Goal: Information Seeking & Learning: Understand process/instructions

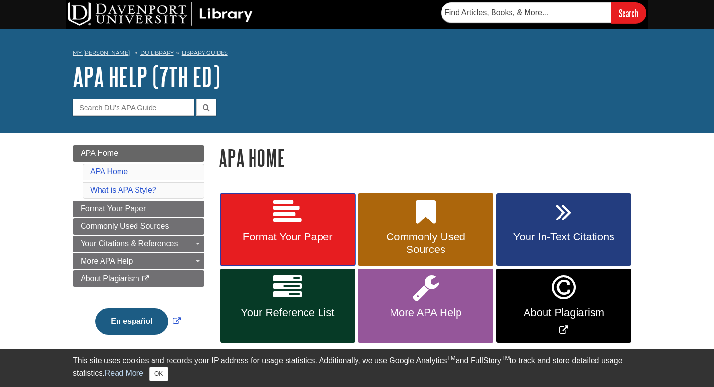
click at [266, 221] on link "Format Your Paper" at bounding box center [287, 229] width 135 height 73
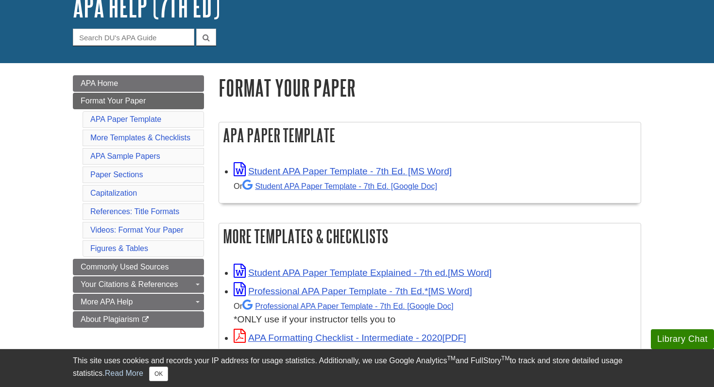
scroll to position [70, 0]
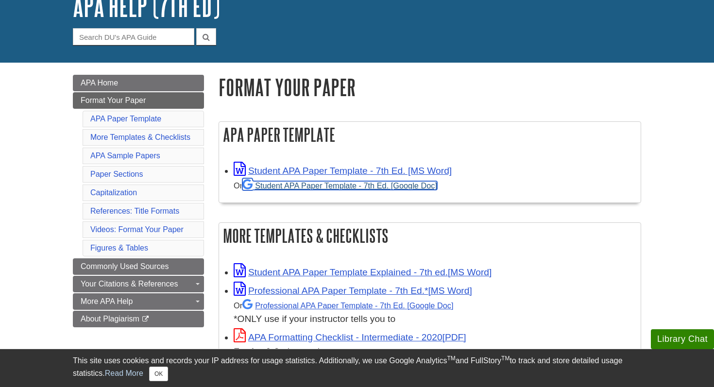
click at [282, 184] on link "Student APA Paper Template - 7th Ed. [Google Doc]" at bounding box center [339, 185] width 195 height 9
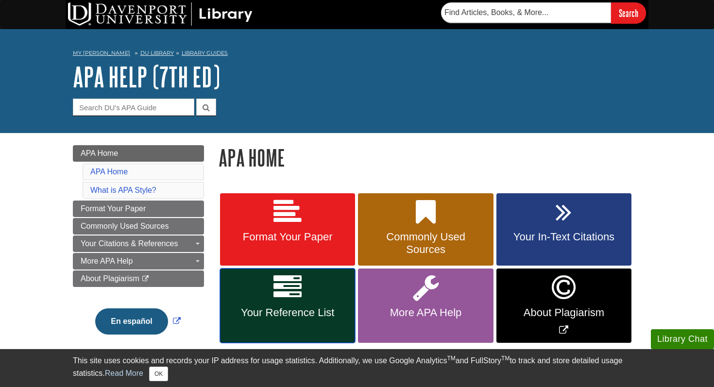
click at [315, 299] on link "Your Reference List" at bounding box center [287, 305] width 135 height 74
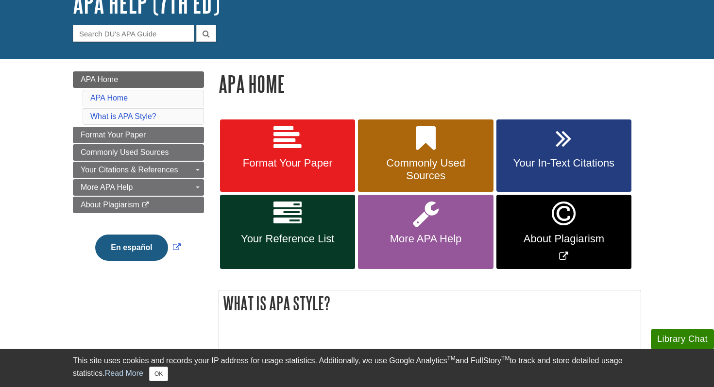
scroll to position [78, 0]
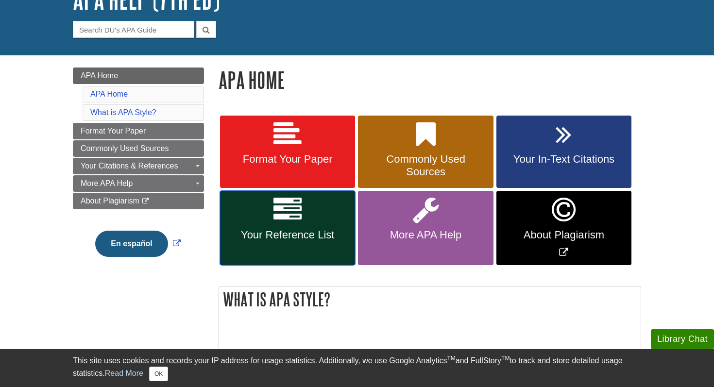
click at [292, 217] on icon at bounding box center [287, 210] width 28 height 28
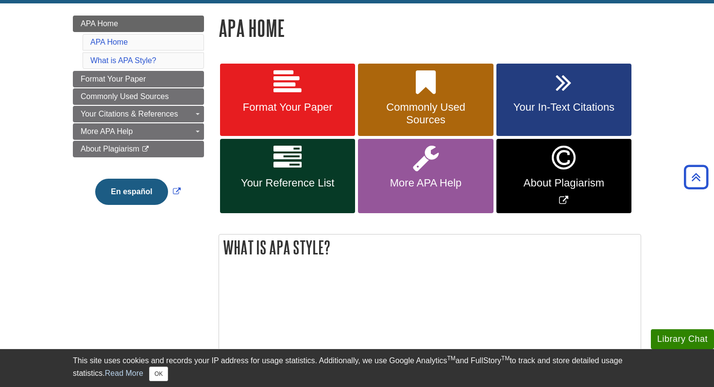
scroll to position [84, 0]
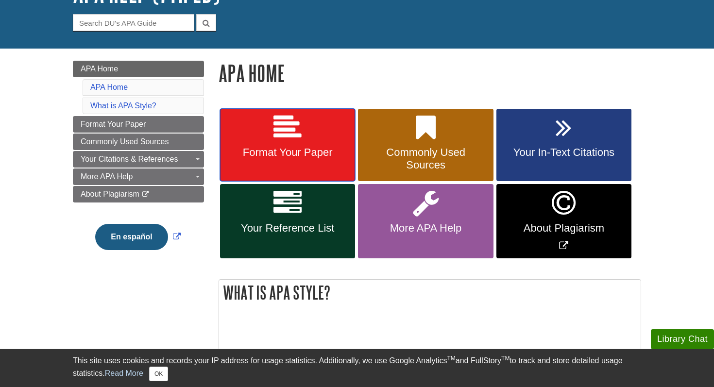
click at [305, 175] on link "Format Your Paper" at bounding box center [287, 145] width 135 height 73
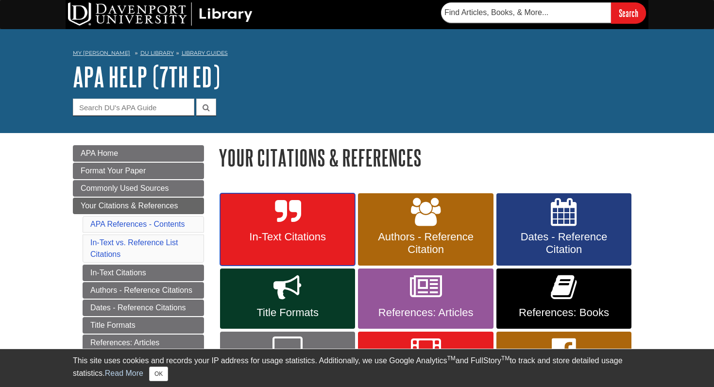
click at [346, 199] on link "In-Text Citations" at bounding box center [287, 229] width 135 height 73
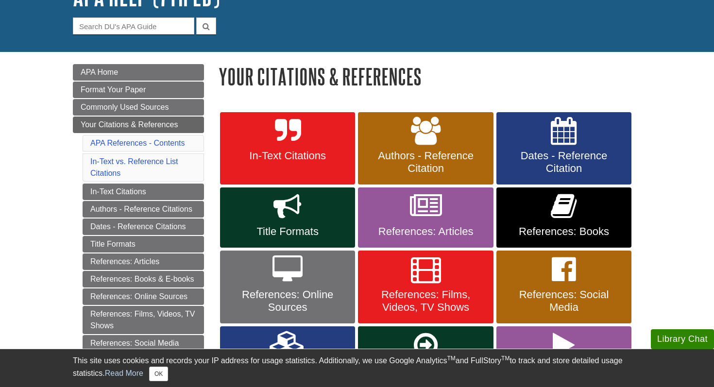
scroll to position [90, 0]
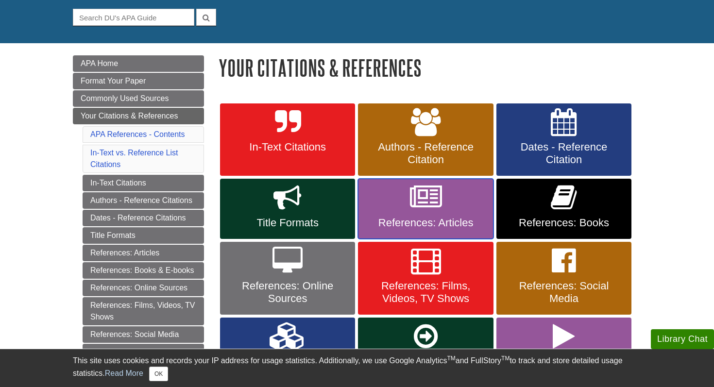
click at [407, 216] on link "References: Articles" at bounding box center [425, 209] width 135 height 60
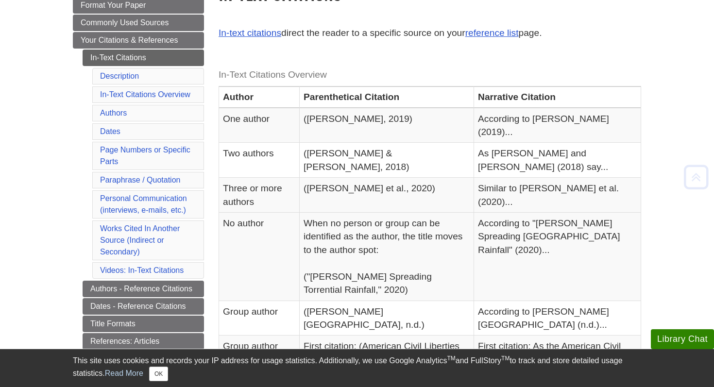
scroll to position [177, 0]
